Goal: Task Accomplishment & Management: Manage account settings

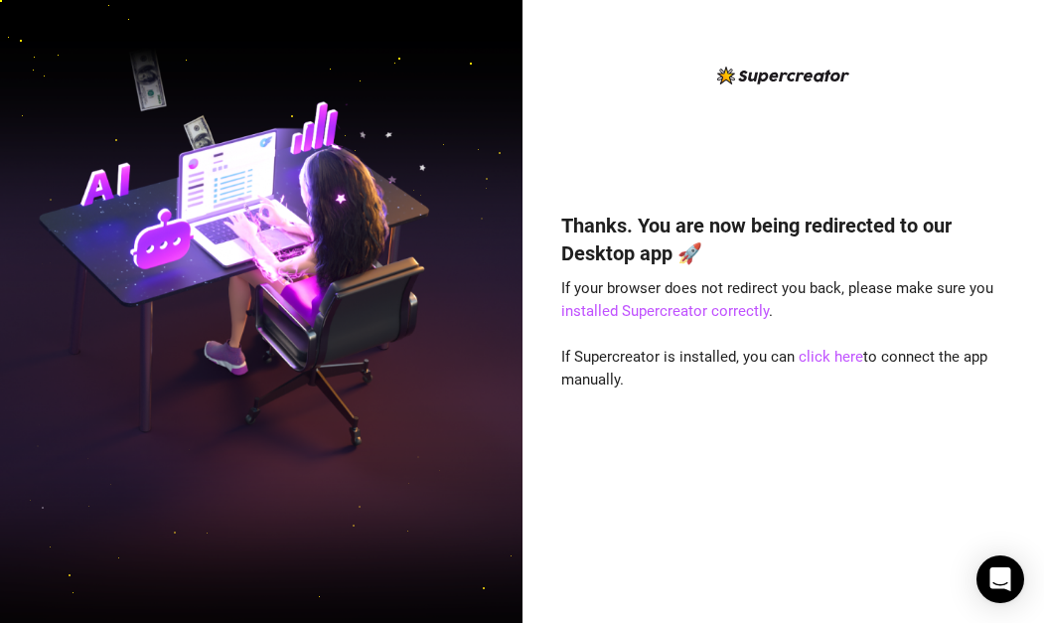
click at [629, 418] on div "Thanks. You are now being redirected to our Desktop app 🚀 If your browser does …" at bounding box center [782, 388] width 443 height 406
click at [813, 357] on link "click here" at bounding box center [830, 357] width 65 height 18
click at [730, 312] on link "installed Supercreator correctly" at bounding box center [665, 311] width 208 height 18
click at [818, 355] on link "click here" at bounding box center [830, 357] width 65 height 18
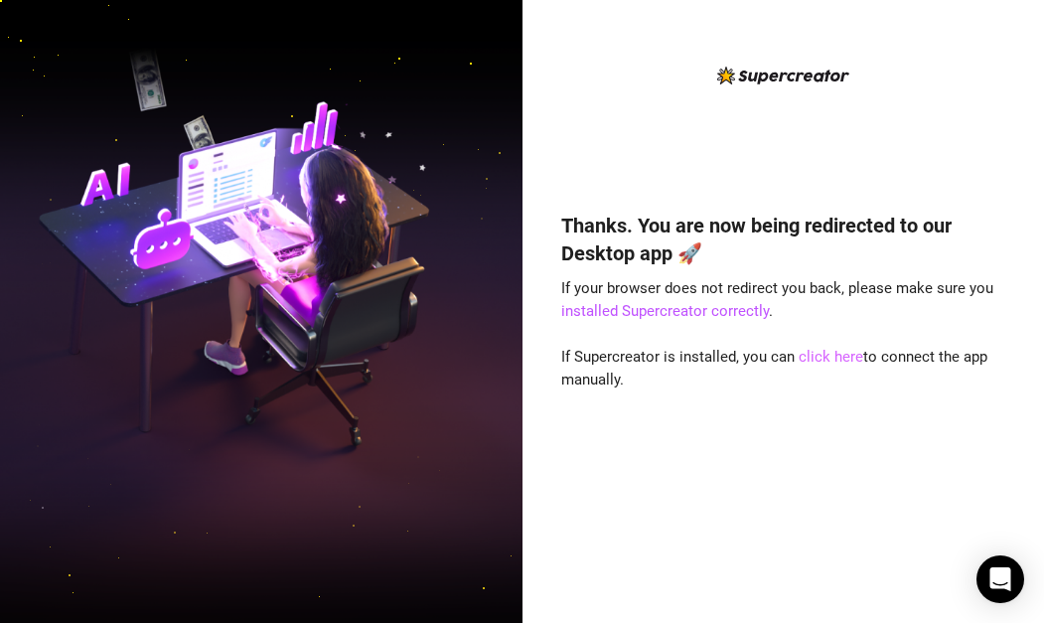
click at [847, 355] on link "click here" at bounding box center [830, 357] width 65 height 18
click at [1031, 209] on div "Thanks. You are now being redirected to our Desktop app 🚀 If your browser does …" at bounding box center [783, 311] width 522 height 623
click at [843, 360] on link "click here" at bounding box center [830, 357] width 65 height 18
click at [718, 310] on link "installed Supercreator correctly" at bounding box center [665, 311] width 208 height 18
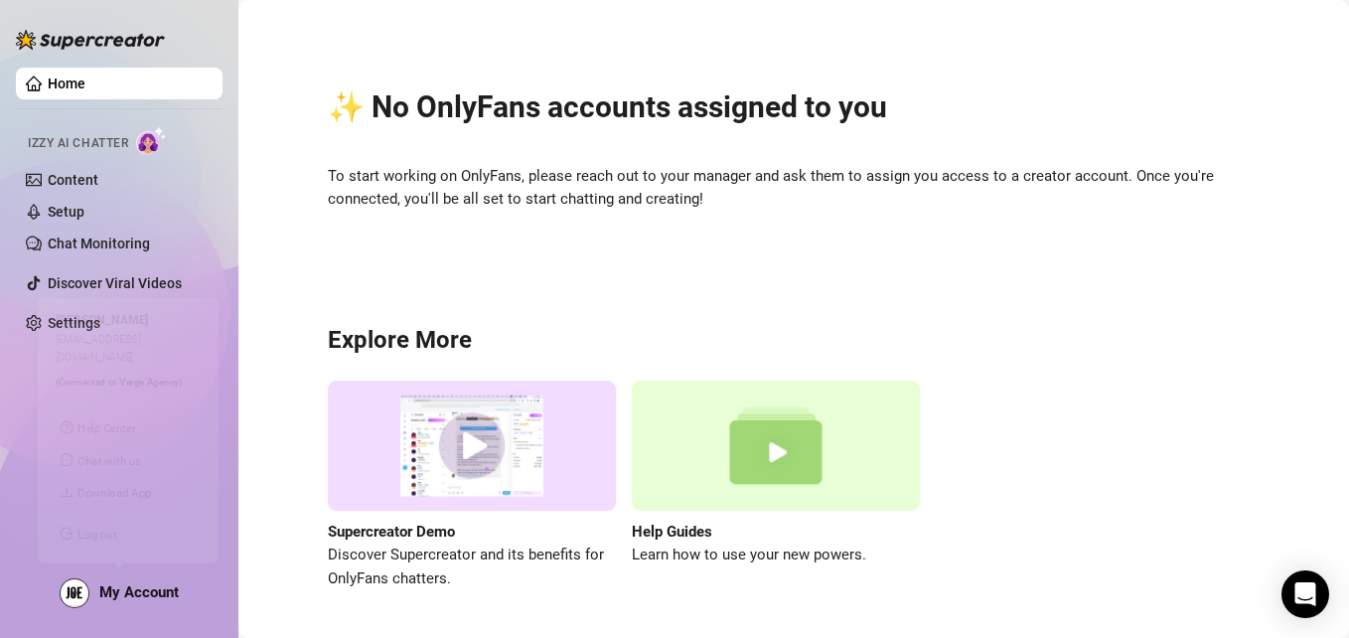
click at [137, 609] on div "Home Izzy AI Chatter Content Setup Chat Monitoring Discover Viral Videos Settin…" at bounding box center [119, 310] width 207 height 620
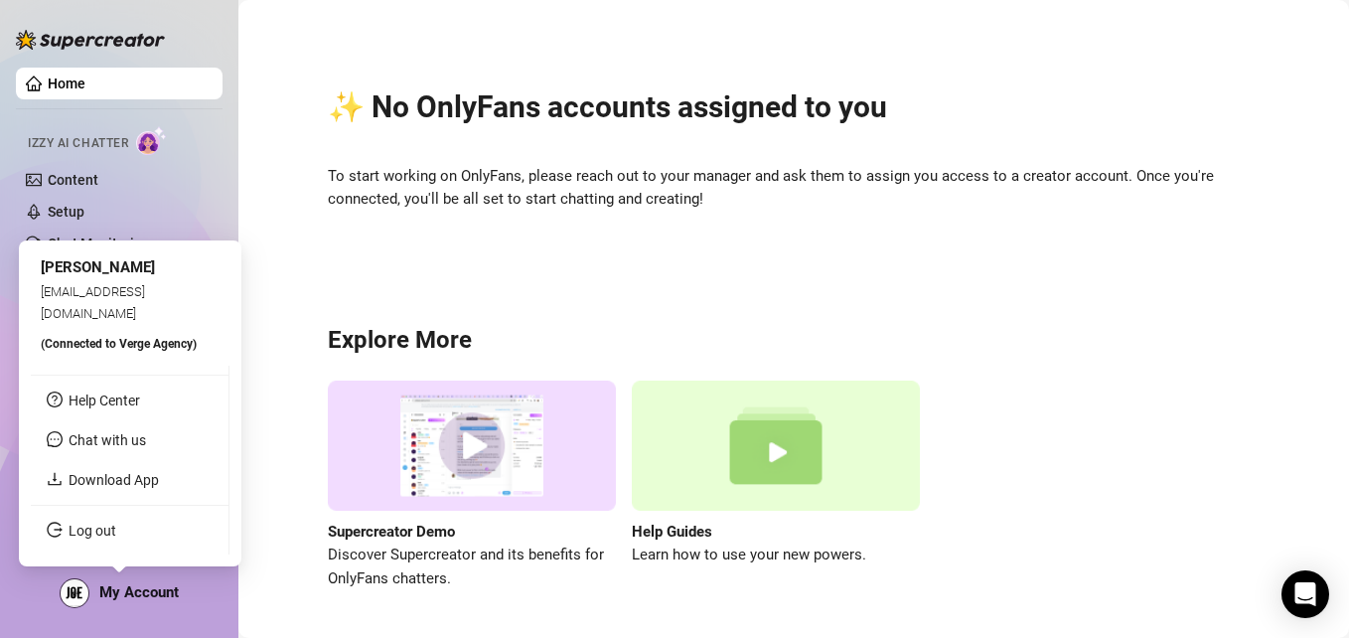
click at [123, 598] on span "My Account" at bounding box center [138, 592] width 79 height 18
click at [80, 531] on link "Log out" at bounding box center [93, 530] width 48 height 16
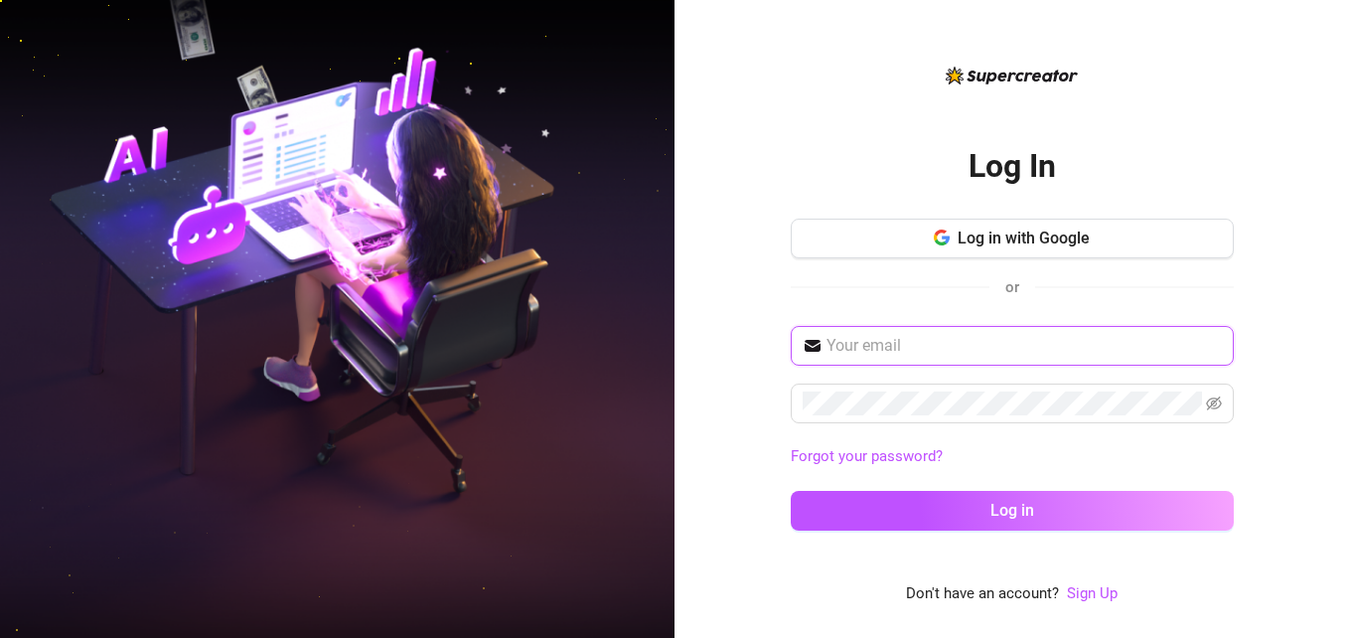
click at [888, 341] on input "text" at bounding box center [1023, 346] width 395 height 24
paste input "[PERSON_NAME][EMAIL_ADDRESS][DOMAIN_NAME]"
type input "[PERSON_NAME][EMAIL_ADDRESS][DOMAIN_NAME]"
click at [733, 478] on div "Log In Log in with Google or [PERSON_NAME][EMAIL_ADDRESS][DOMAIN_NAME] Forgot y…" at bounding box center [1011, 319] width 674 height 638
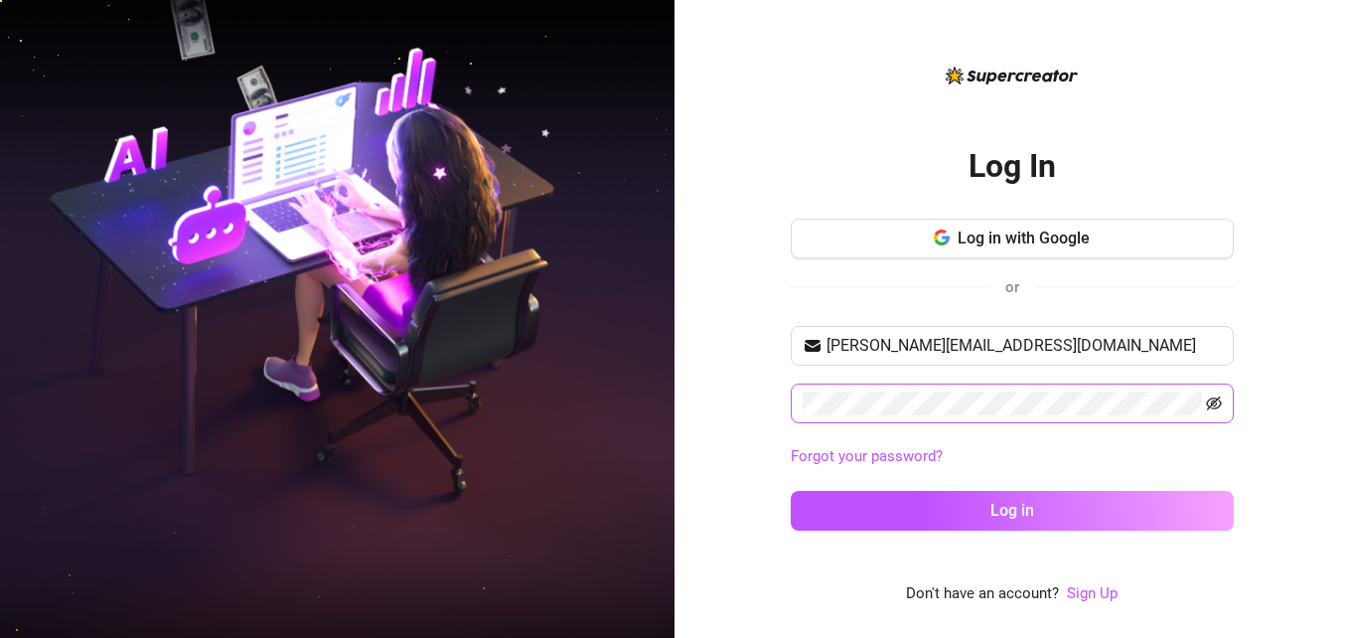
click at [1215, 403] on icon "eye-invisible" at bounding box center [1214, 403] width 16 height 16
click at [1215, 403] on icon "eye" at bounding box center [1214, 403] width 16 height 16
click at [1215, 403] on icon "eye-invisible" at bounding box center [1214, 403] width 16 height 16
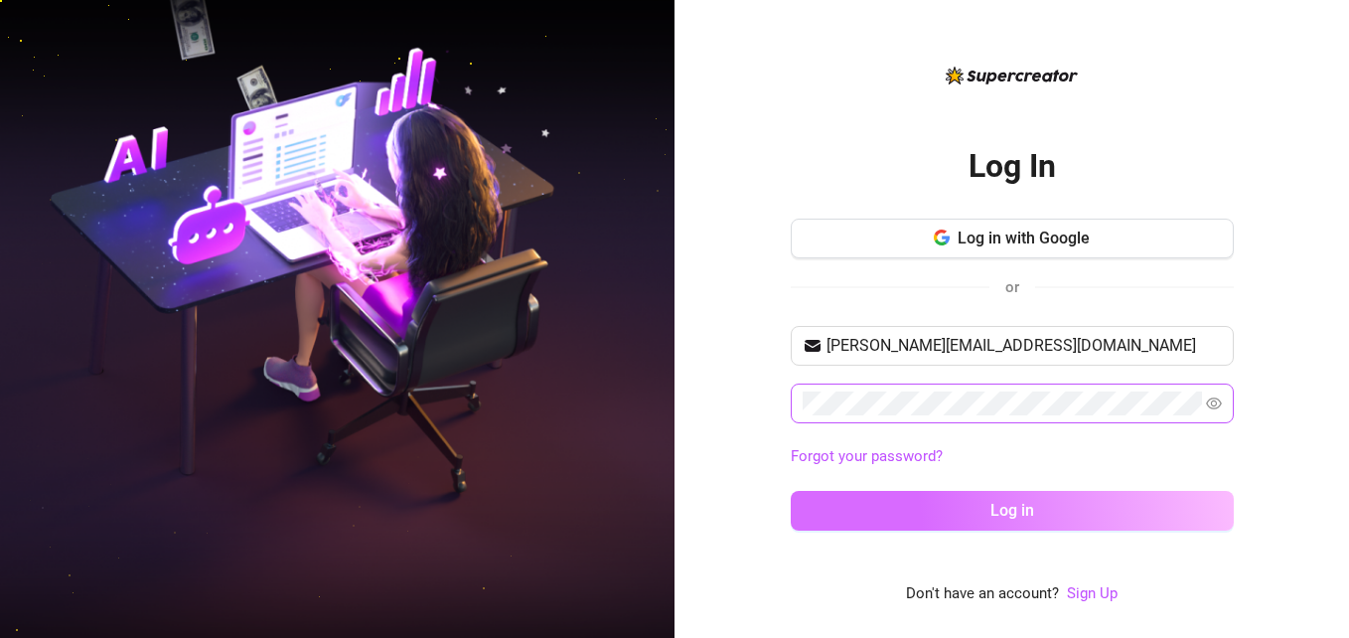
click at [1080, 509] on button "Log in" at bounding box center [1011, 511] width 443 height 40
